Goal: Task Accomplishment & Management: Complete application form

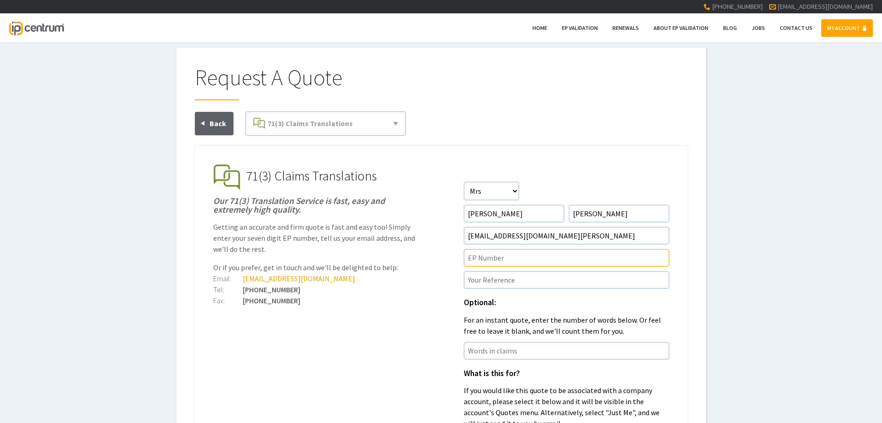
click at [488, 259] on input"] "text" at bounding box center [567, 258] width 206 height 18
click at [505, 260] on input"] "text" at bounding box center [567, 258] width 206 height 18
paste input"] "4104906"
type input"] "4104906"
click at [518, 277] on input"] "text" at bounding box center [567, 280] width 206 height 18
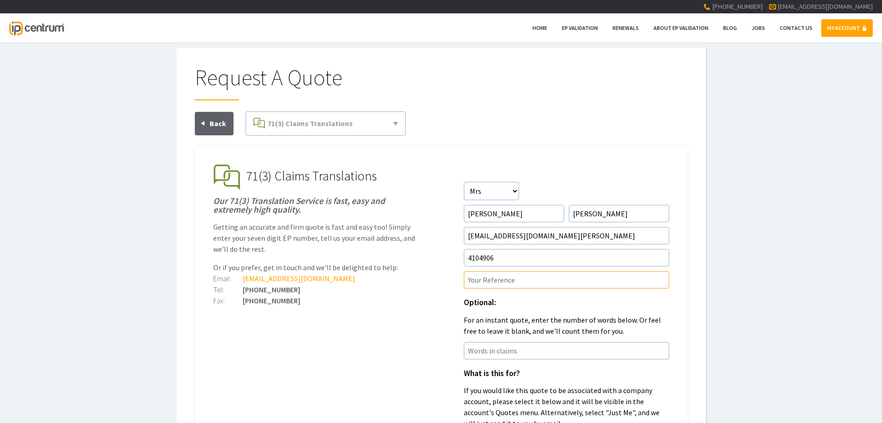
paste input"] "BRO-PA03-EP"
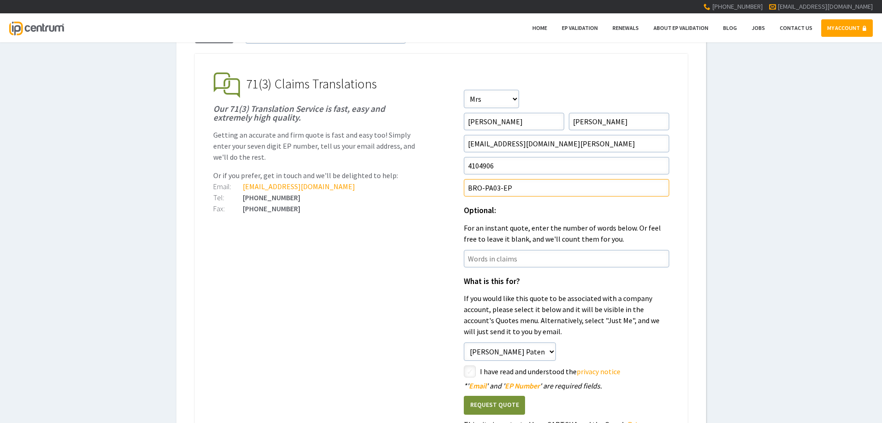
scroll to position [138, 0]
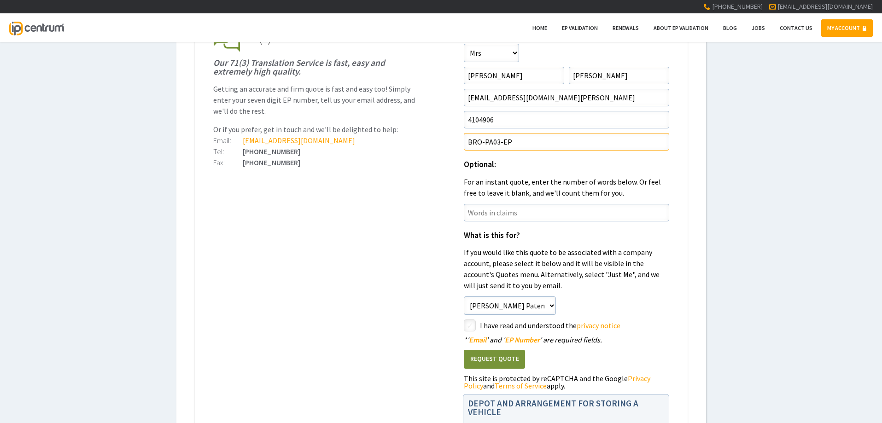
type input"] "BRO-PA03-EP"
click at [472, 327] on input"] "checkbox" at bounding box center [471, 326] width 11 height 11
checkbox input"] "true"
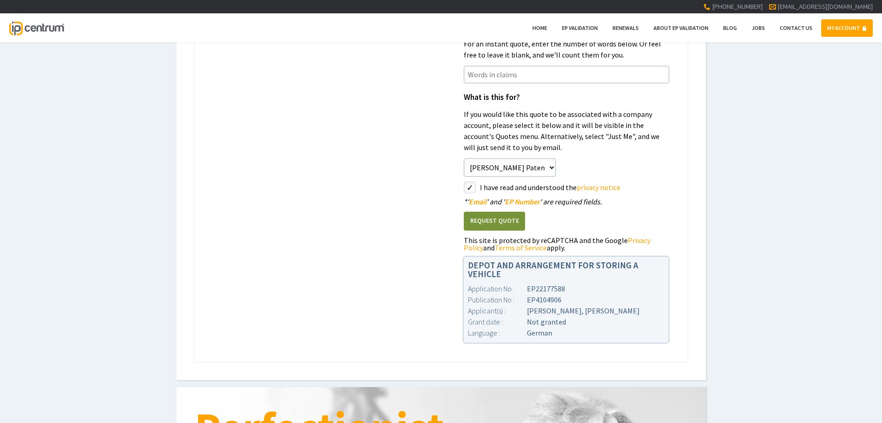
scroll to position [184, 0]
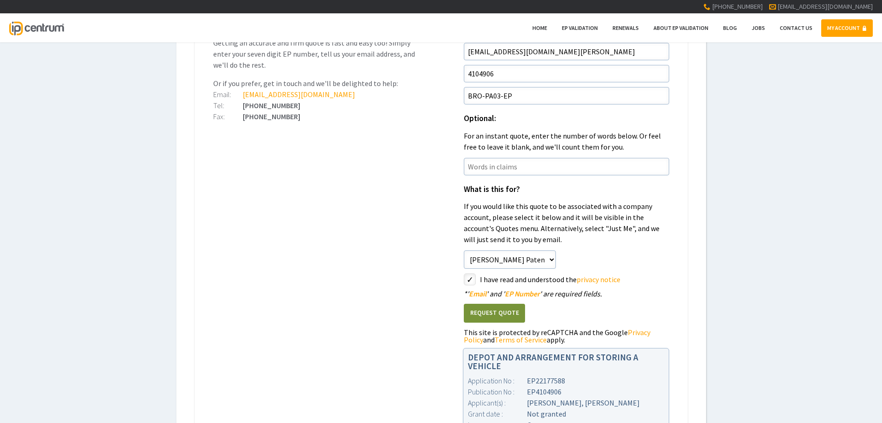
click at [505, 312] on button "Request Quote" at bounding box center [494, 313] width 61 height 19
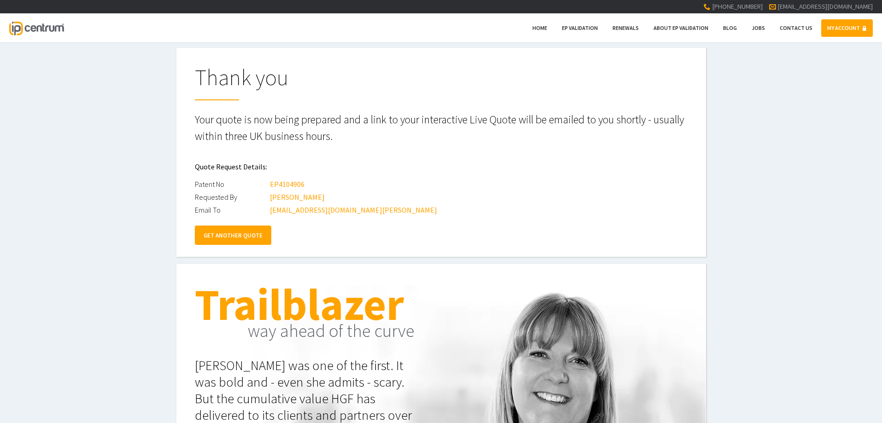
click at [843, 27] on link "MY ACCOUNT" at bounding box center [848, 28] width 52 height 18
